Goal: Transaction & Acquisition: Purchase product/service

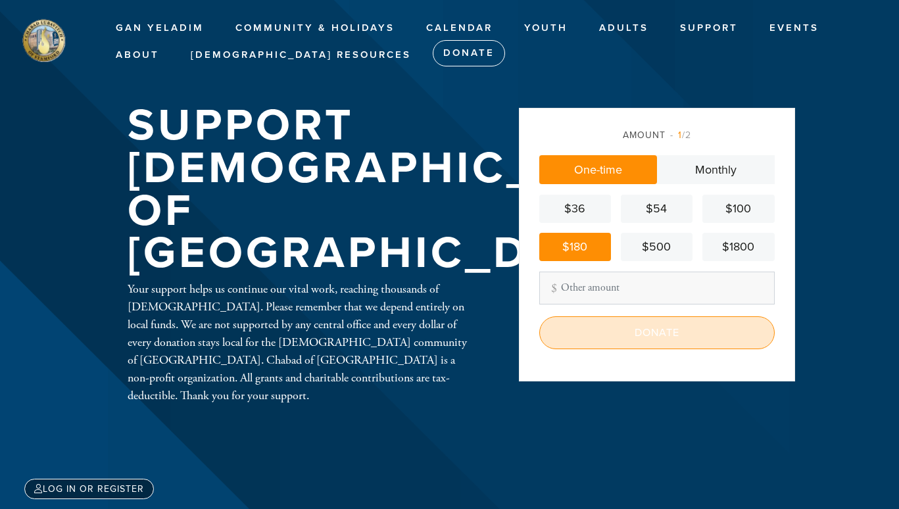
click at [594, 338] on input "Donate" at bounding box center [656, 332] width 235 height 33
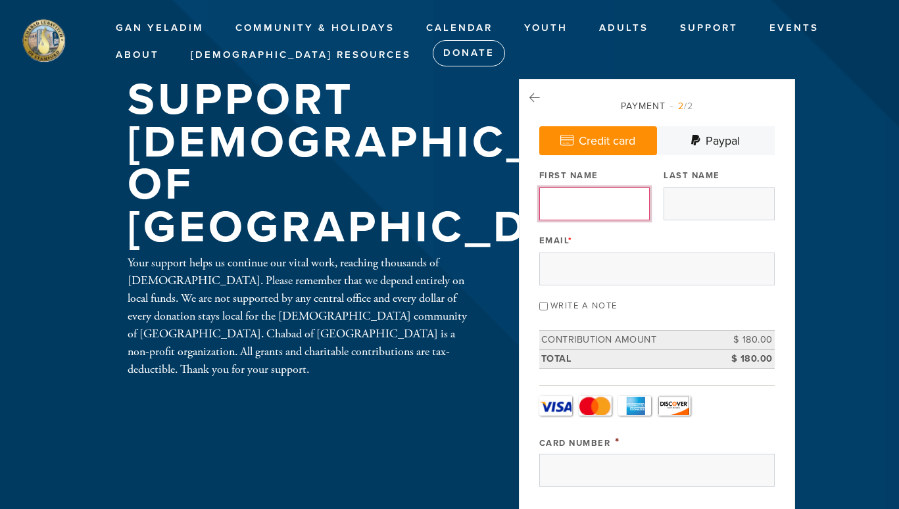
click at [592, 197] on input "First Name" at bounding box center [594, 203] width 110 height 33
type input "[PERSON_NAME]"
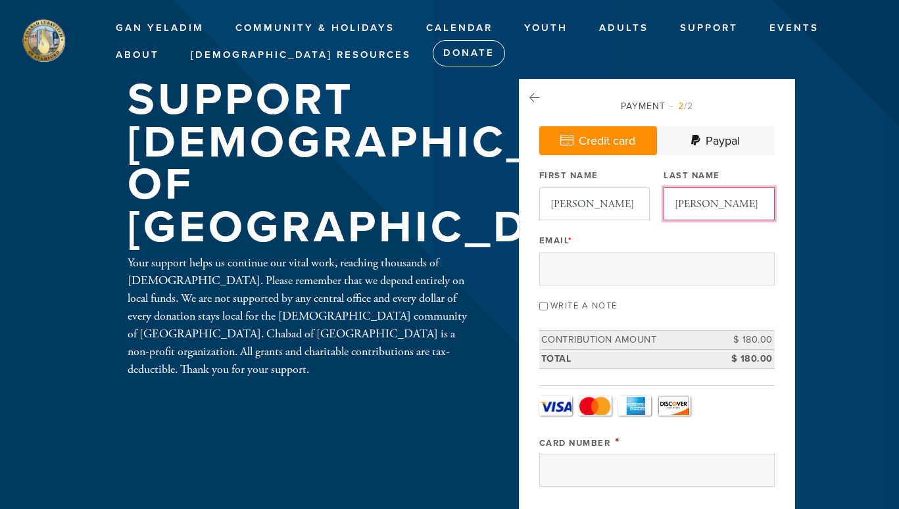
type input "[PERSON_NAME]"
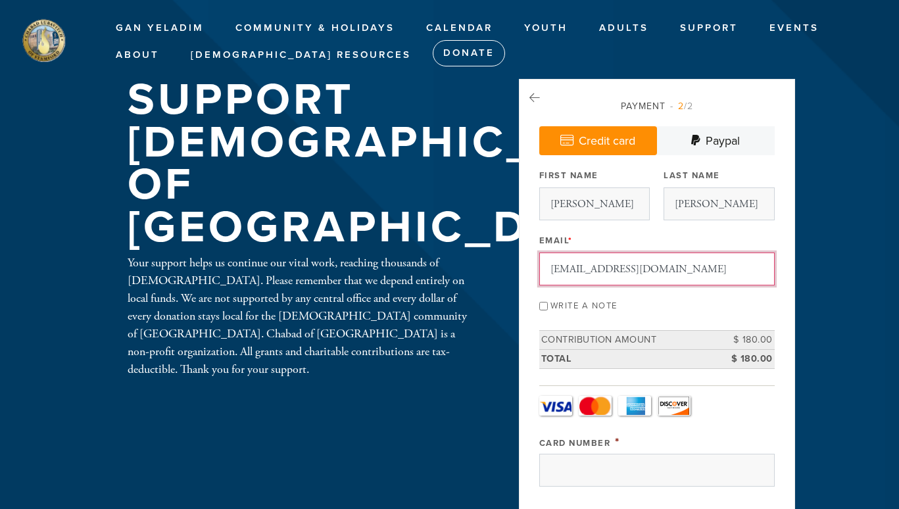
type input "[EMAIL_ADDRESS][DOMAIN_NAME]"
click at [544, 304] on input "Write a note" at bounding box center [543, 306] width 9 height 9
checkbox input "true"
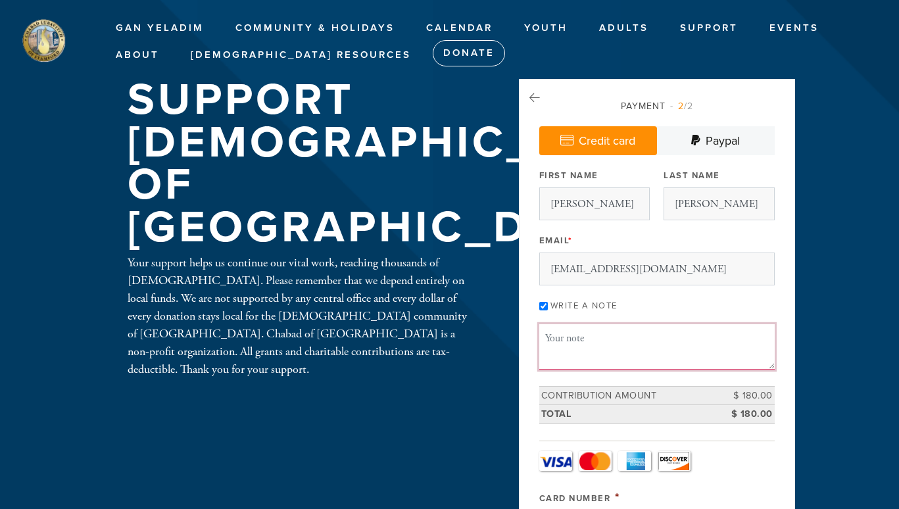
click at [552, 350] on textarea "Message or dedication" at bounding box center [656, 346] width 235 height 45
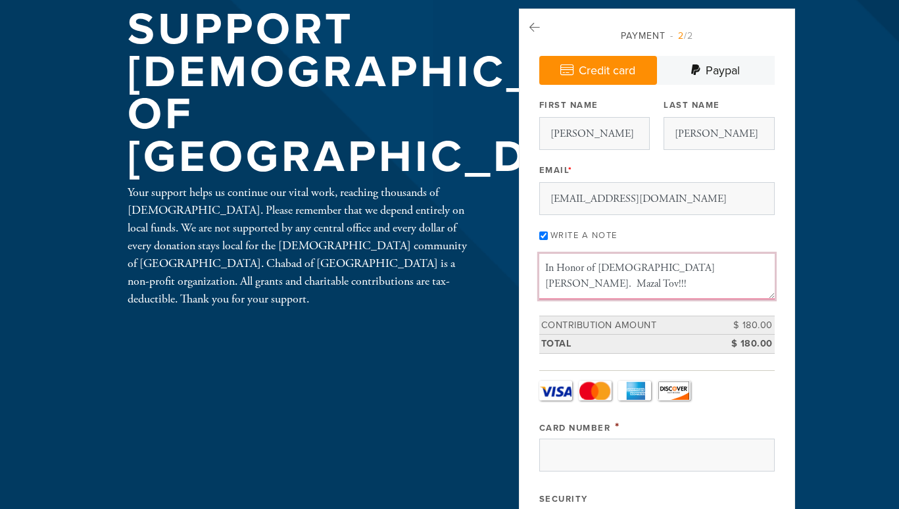
scroll to position [161, 0]
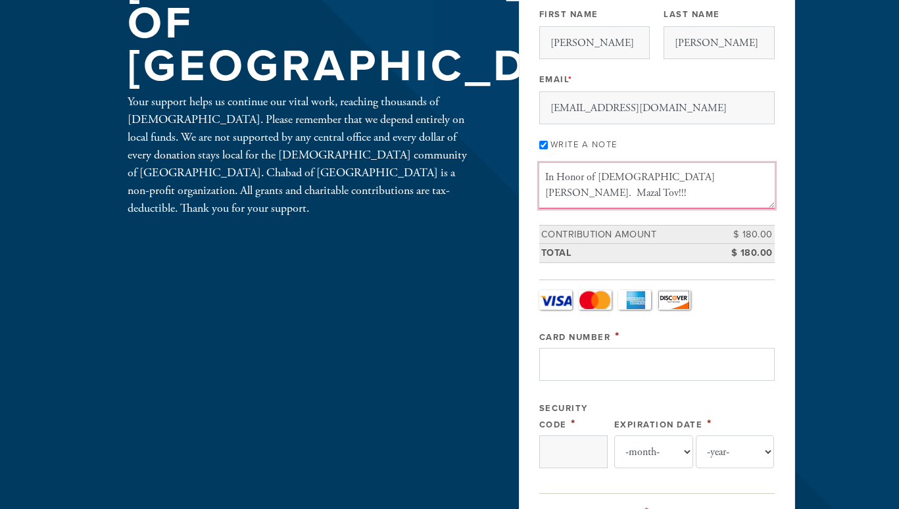
type textarea "In Honor of [DEMOGRAPHIC_DATA] [PERSON_NAME]. Mazal Tov!!!"
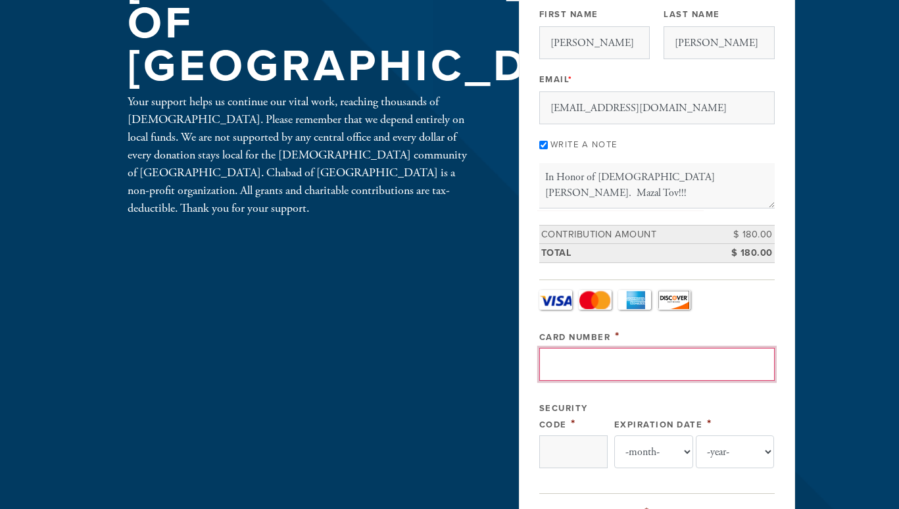
click at [601, 376] on input "Card Number" at bounding box center [656, 364] width 235 height 33
type input "[CREDIT_CARD_NUMBER]"
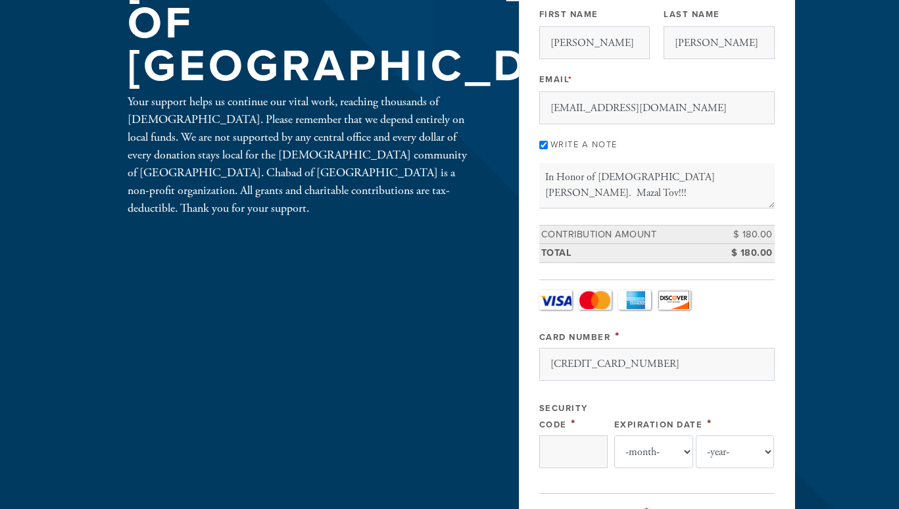
click at [536, 423] on div "Payment 2 /2 Credit card [GEOGRAPHIC_DATA] Payment Processor Pay Later CJC Auth…" at bounding box center [657, 466] width 276 height 1096
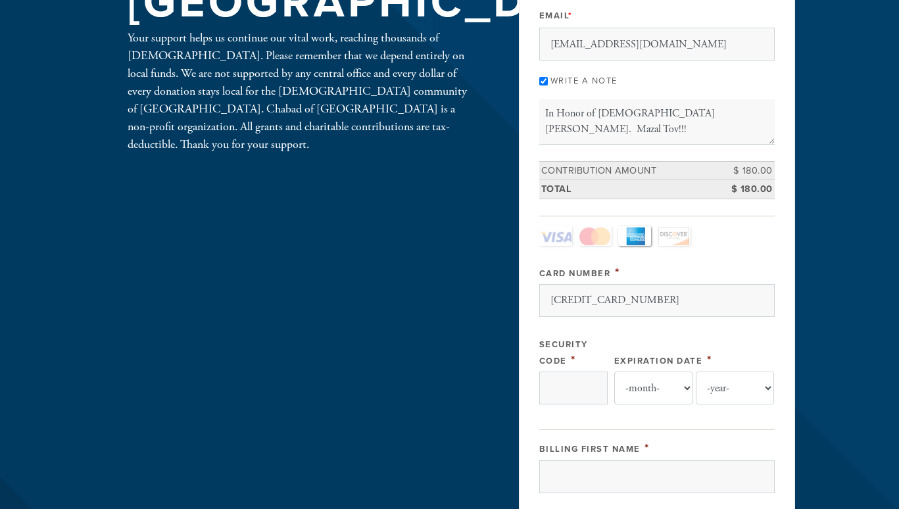
scroll to position [225, 0]
click at [578, 382] on input "Security Code" at bounding box center [573, 387] width 68 height 33
type input "4113"
click at [670, 392] on select "-month- Jan Feb Mar Apr May Jun [DATE] Aug Sep Oct Nov Dec" at bounding box center [653, 387] width 79 height 33
select select "3"
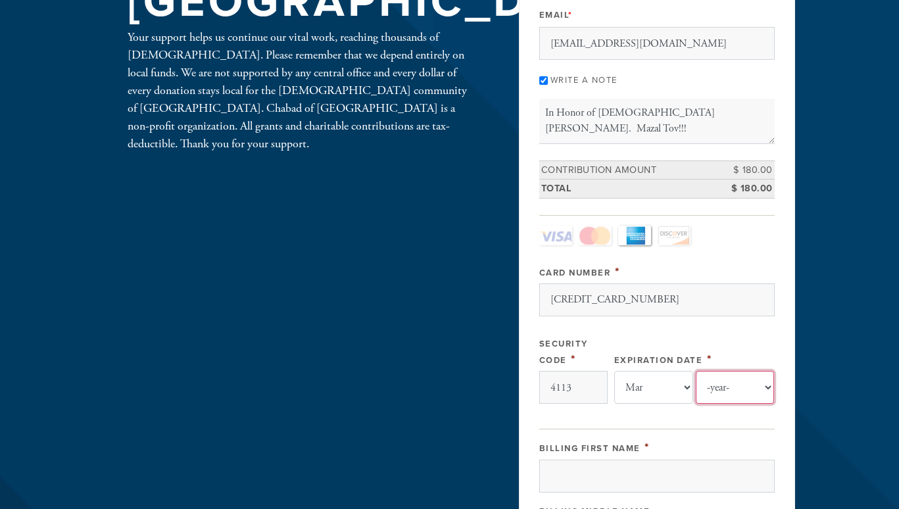
click at [718, 394] on select "-year- 2025 2026 2027 2028 2029 2030 2031 2032 2033 2034 2035" at bounding box center [734, 387] width 79 height 33
select select "2030"
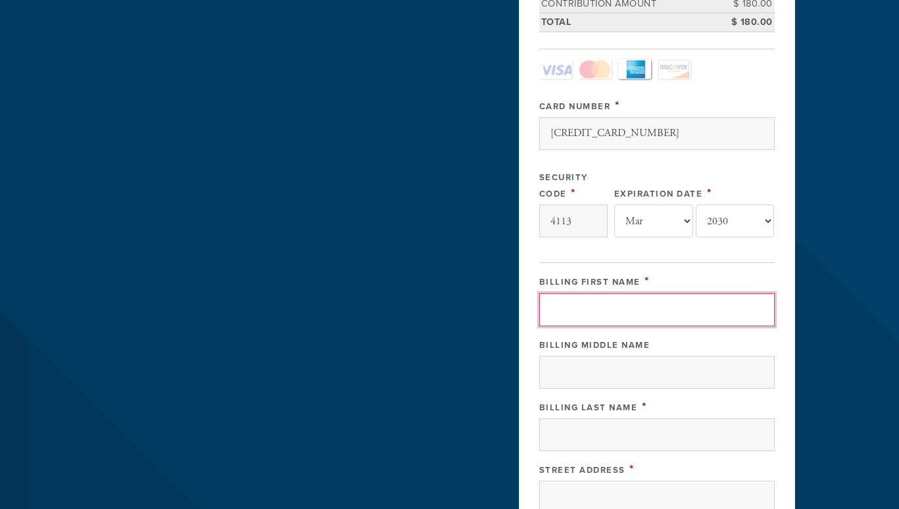
click at [620, 300] on input "Billing First Name" at bounding box center [656, 309] width 235 height 33
type input "David"
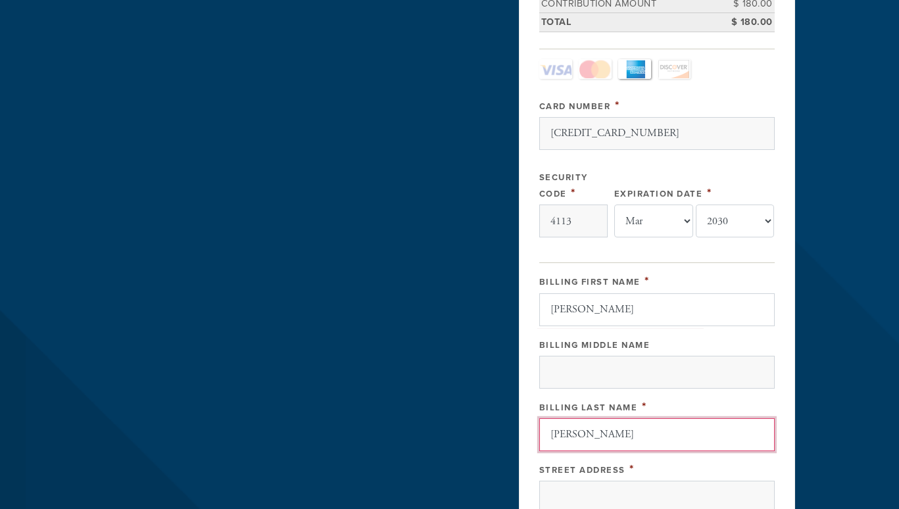
type input "[PERSON_NAME]"
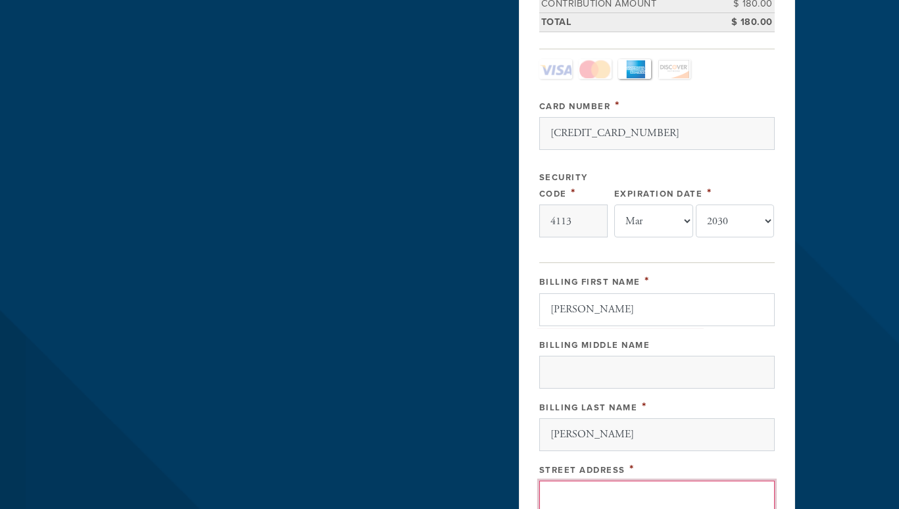
scroll to position [396, 0]
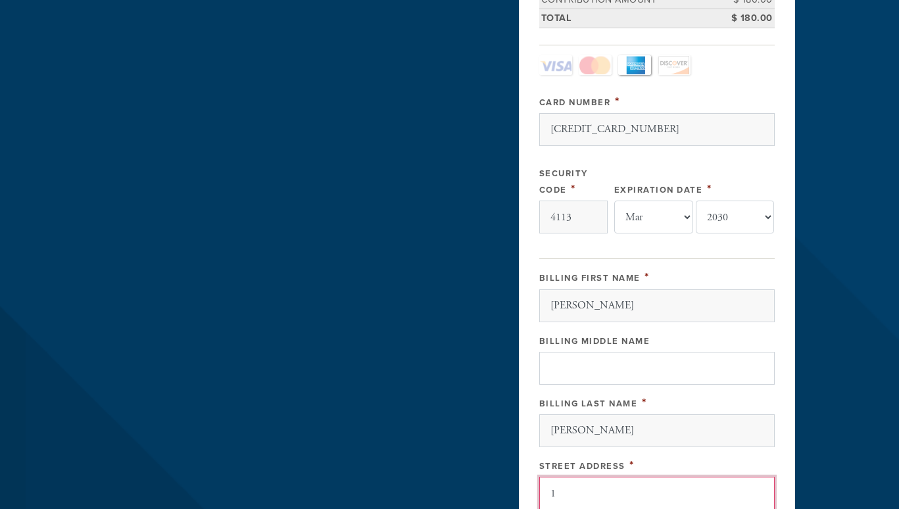
type input "18 New York Avenue S"
type input "[GEOGRAPHIC_DATA]"
type input "NY"
type input "10606"
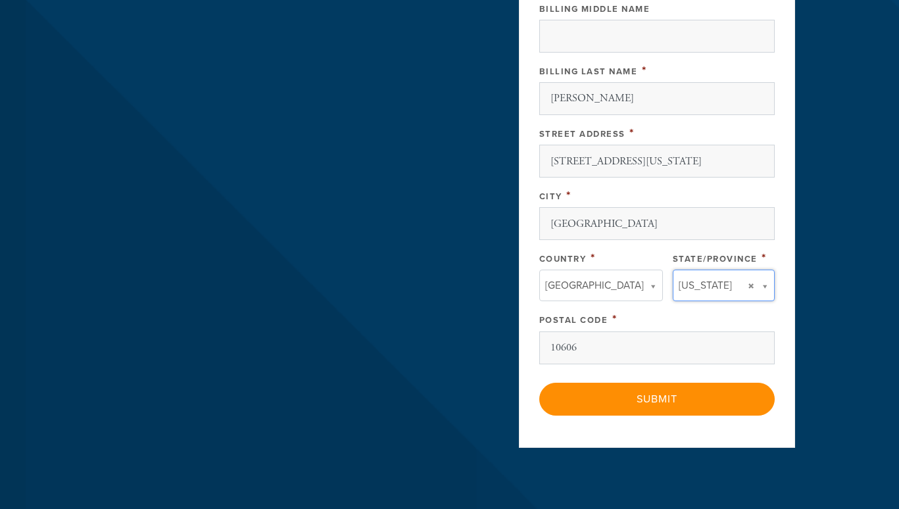
type input "NY"
type input "[GEOGRAPHIC_DATA]"
click at [690, 314] on input "NY" at bounding box center [718, 312] width 106 height 19
type input "N"
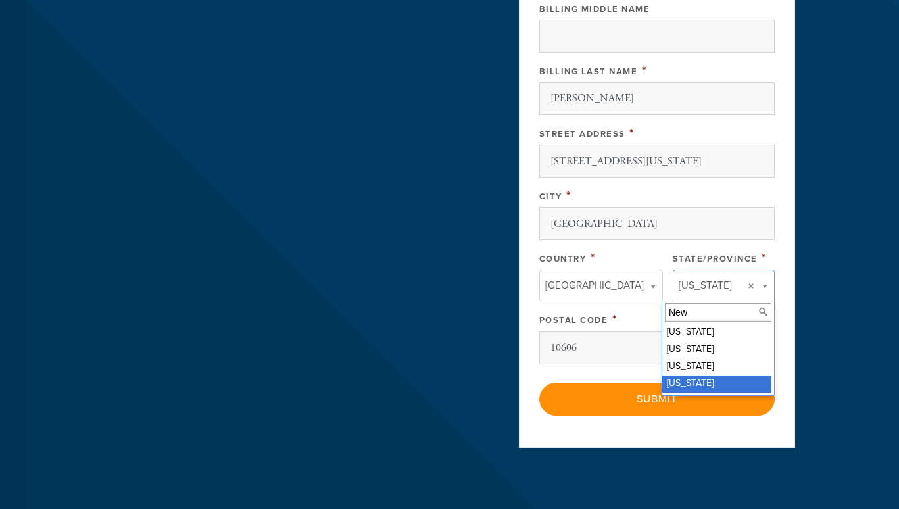
type input "New"
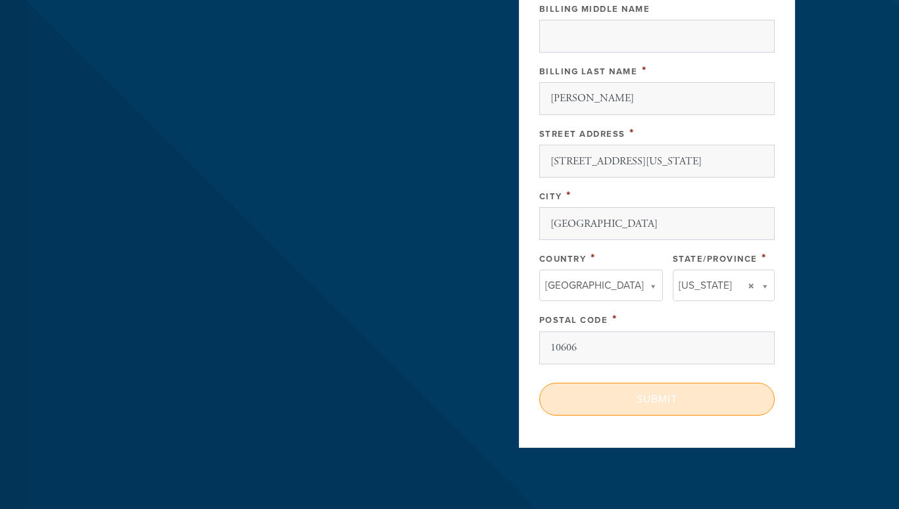
click at [680, 401] on input "Submit" at bounding box center [656, 399] width 235 height 33
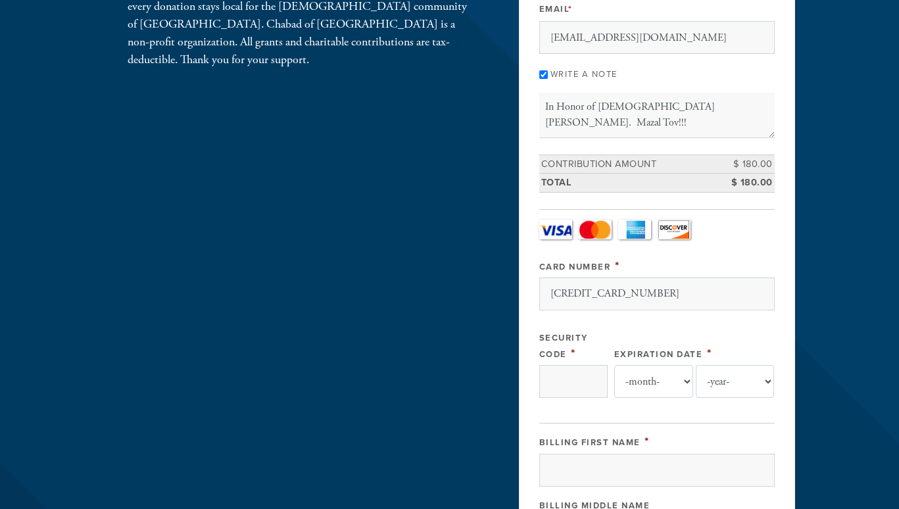
scroll to position [316, 0]
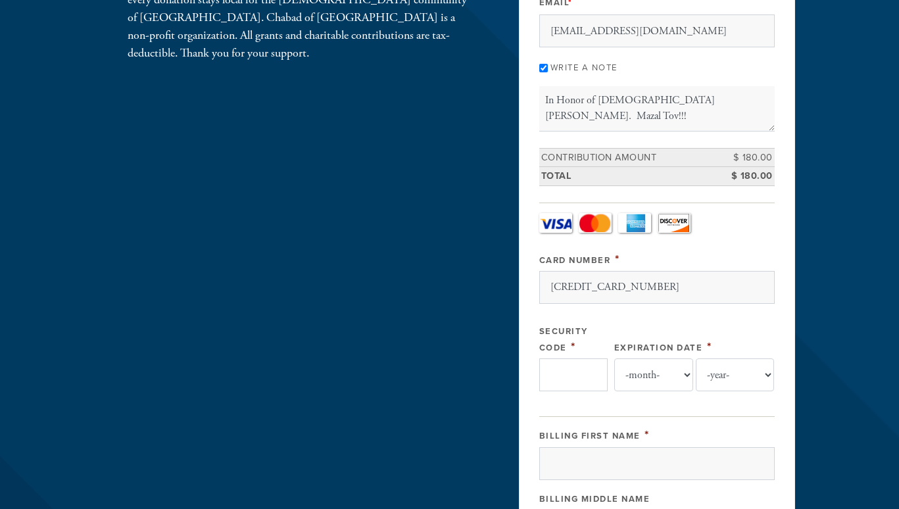
type input "[CREDIT_CARD_NUMBER]"
click at [560, 379] on input "Security Code" at bounding box center [573, 374] width 68 height 33
type input "4113"
click at [657, 373] on select "-month- Jan Feb Mar Apr May Jun [DATE] Aug Sep Oct Nov Dec" at bounding box center [653, 374] width 79 height 33
select select "3"
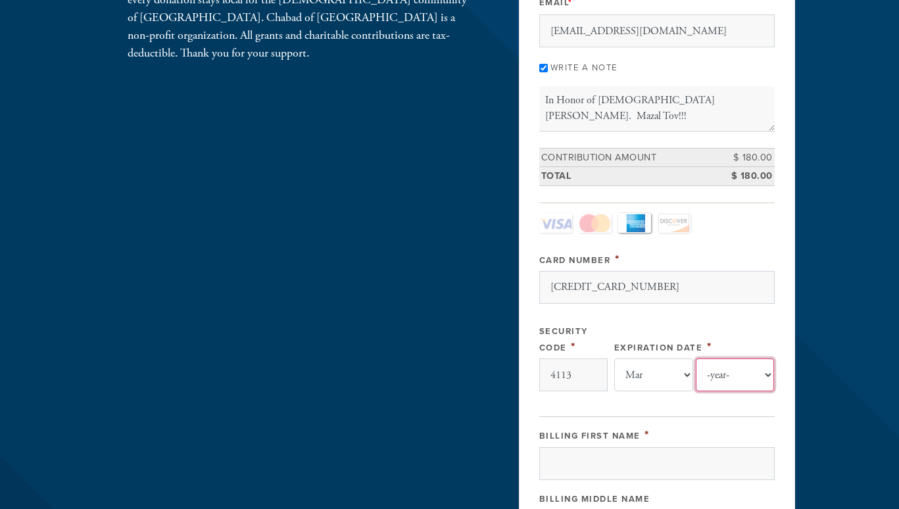
click at [731, 368] on select "-year- 2025 2026 2027 2028 2029 2030 2031 2032 2033 2034 2035" at bounding box center [734, 374] width 79 height 33
select select "2030"
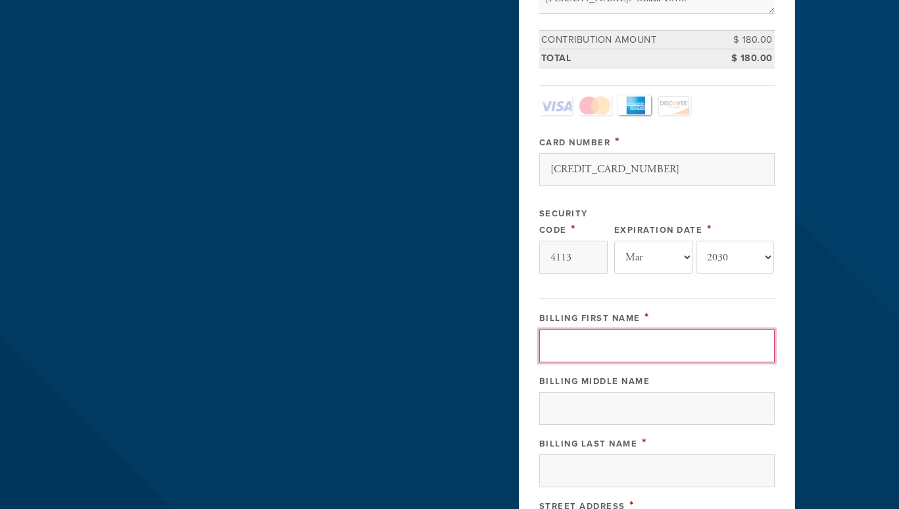
click at [642, 343] on input "Billing First Name" at bounding box center [656, 345] width 235 height 33
type input "[PERSON_NAME]"
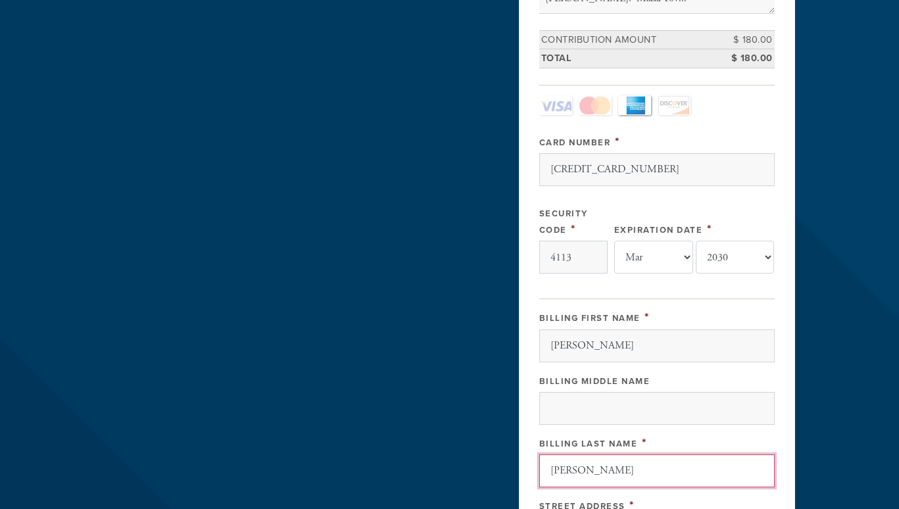
type input "[PERSON_NAME]"
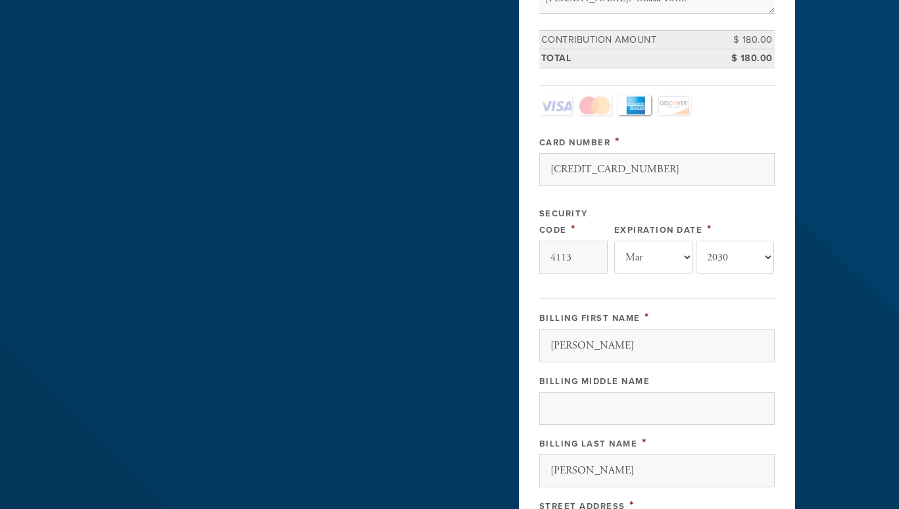
click at [786, 442] on div "Payment 2 /2 Credit card [GEOGRAPHIC_DATA] Payment Processor Pay Later CJC Auth…" at bounding box center [657, 271] width 276 height 1096
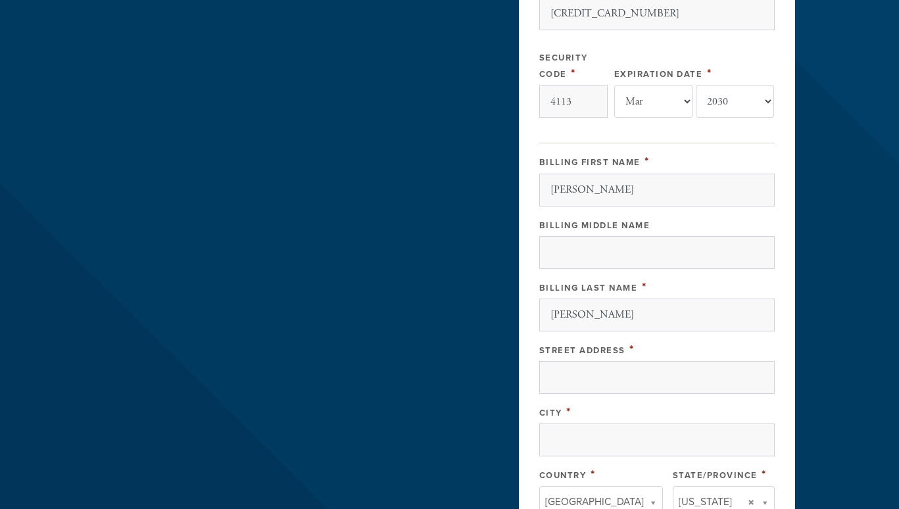
scroll to position [592, 0]
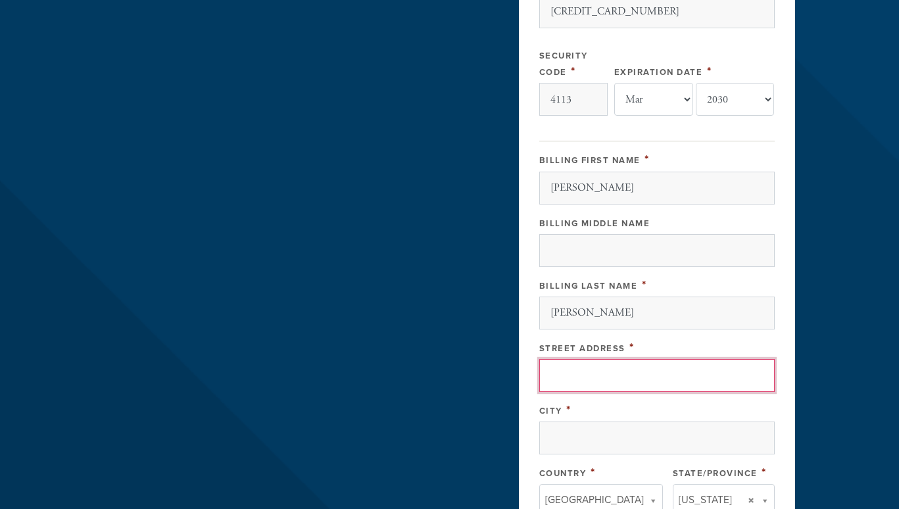
click at [709, 374] on input "Street Address" at bounding box center [656, 375] width 235 height 33
type input "[STREET_ADDRESS][US_STATE]"
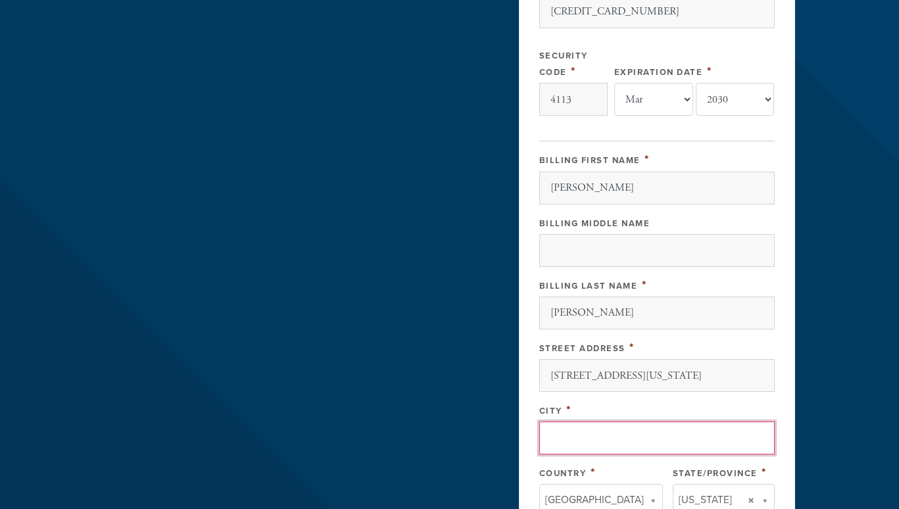
click at [653, 440] on input "City" at bounding box center [656, 437] width 235 height 33
type input "[GEOGRAPHIC_DATA]"
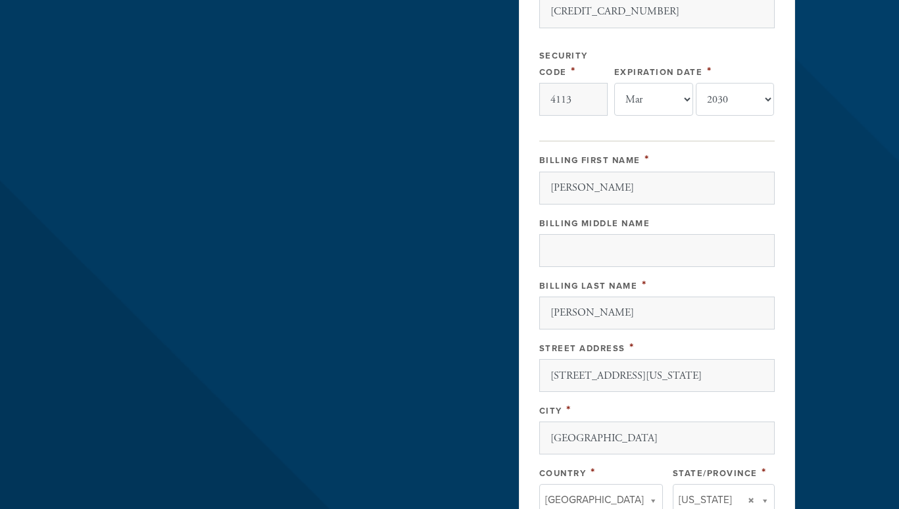
click at [779, 386] on div "Payment 2 /2 Credit card [GEOGRAPHIC_DATA] Payment Processor Pay Later CJC Auth…" at bounding box center [657, 114] width 276 height 1096
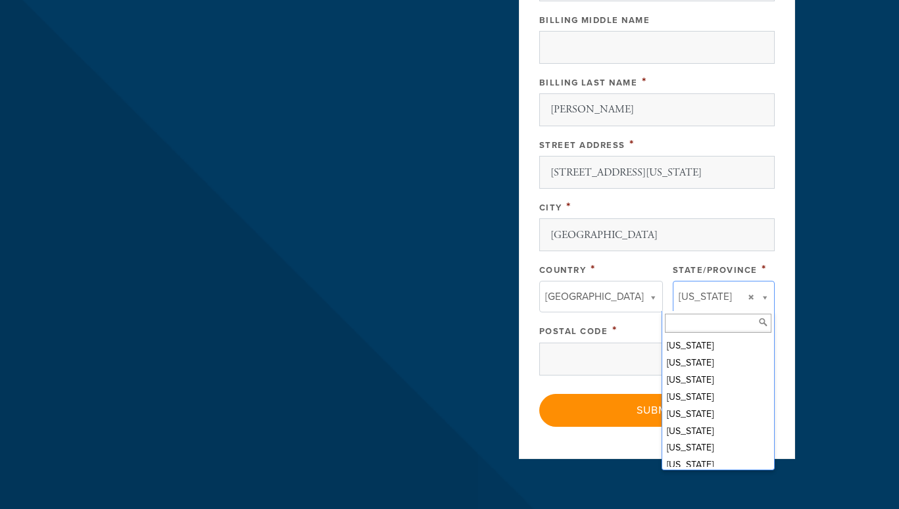
scroll to position [570, 0]
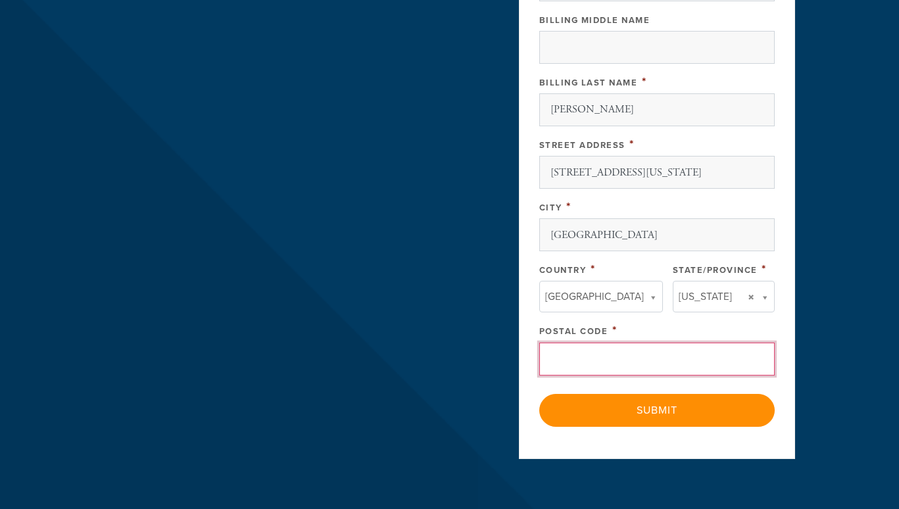
click at [644, 350] on input "Postal Code" at bounding box center [656, 358] width 235 height 33
type input "10606"
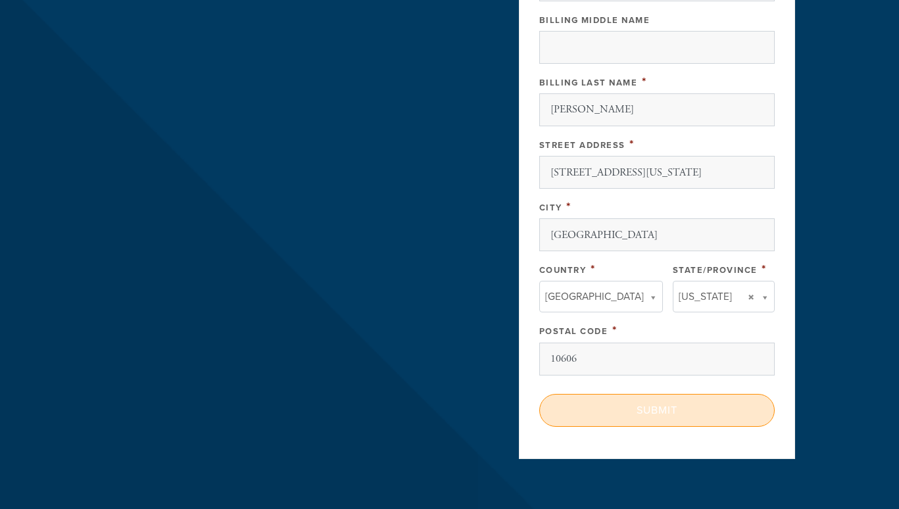
click at [703, 403] on input "Submit" at bounding box center [656, 410] width 235 height 33
